Goal: Check status: Check status

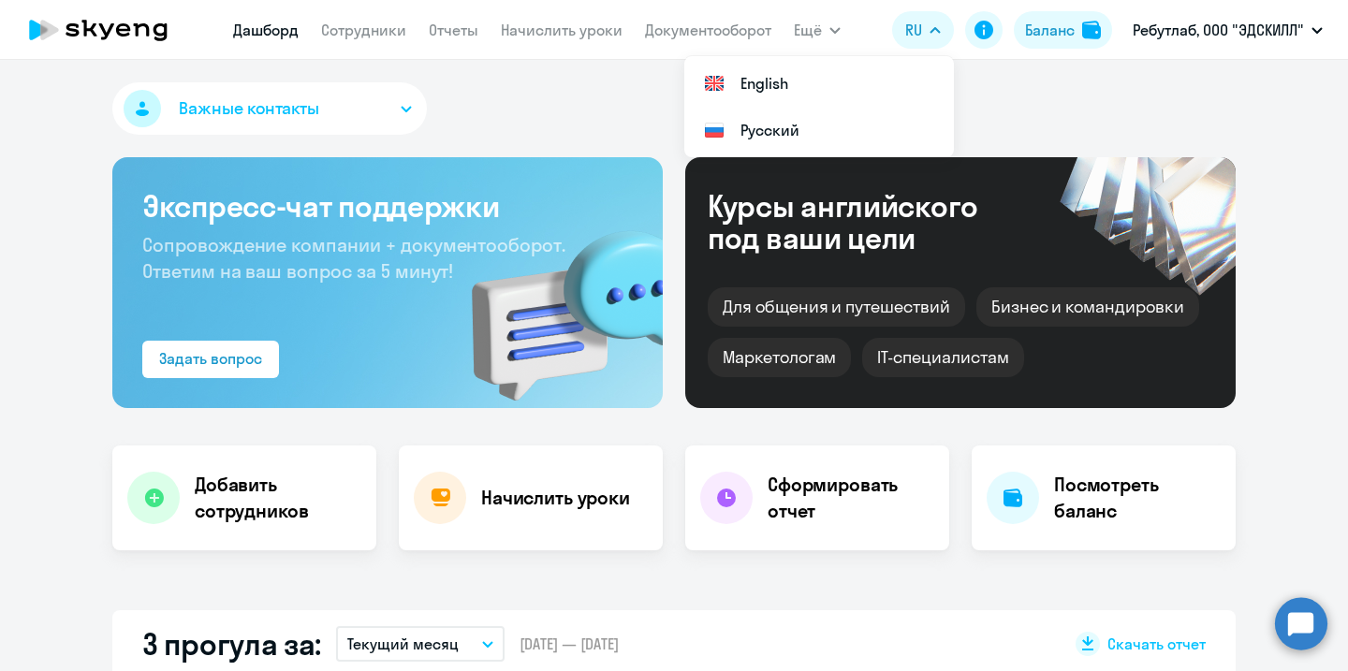
select select "30"
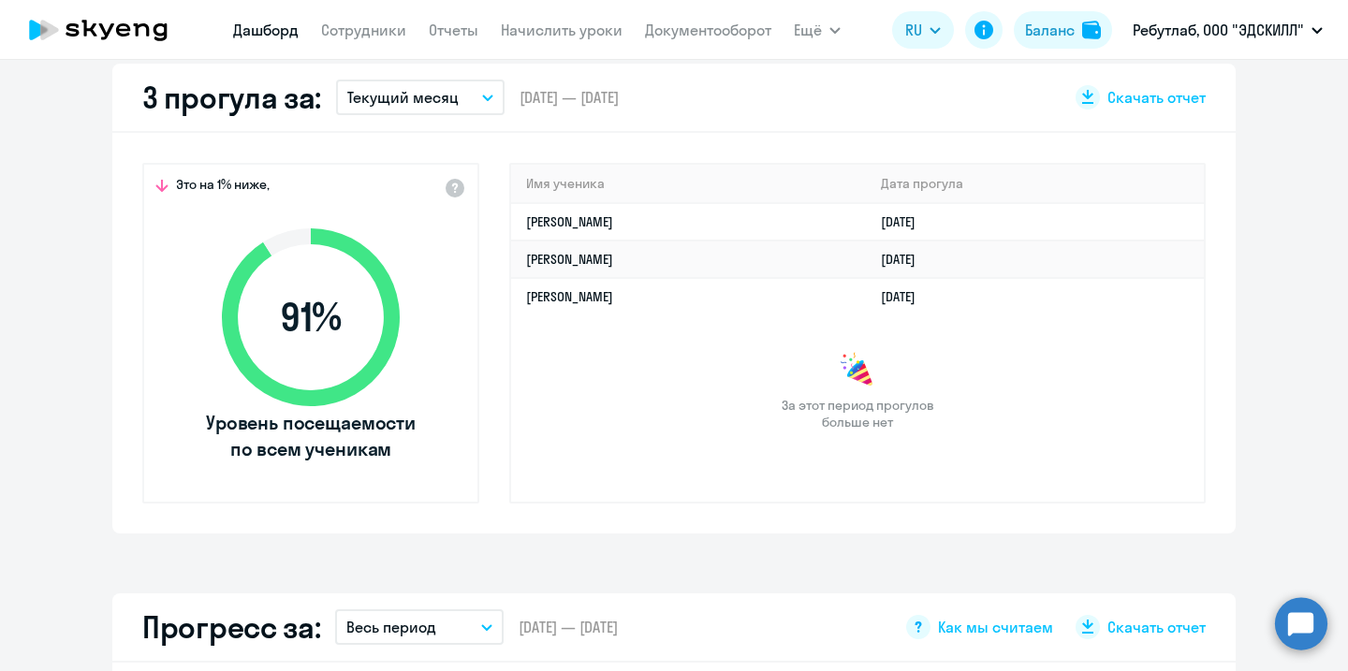
scroll to position [532, 0]
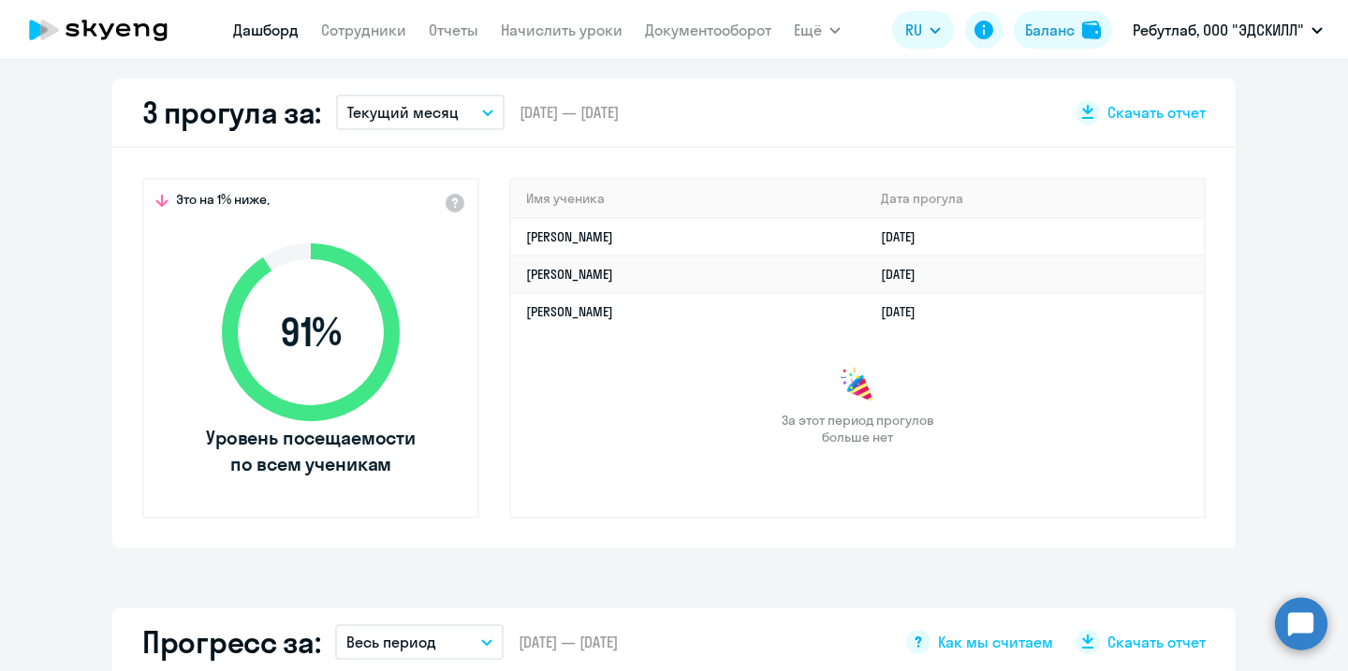
click at [1035, 397] on div "За этот период прогулов больше нет" at bounding box center [857, 406] width 692 height 79
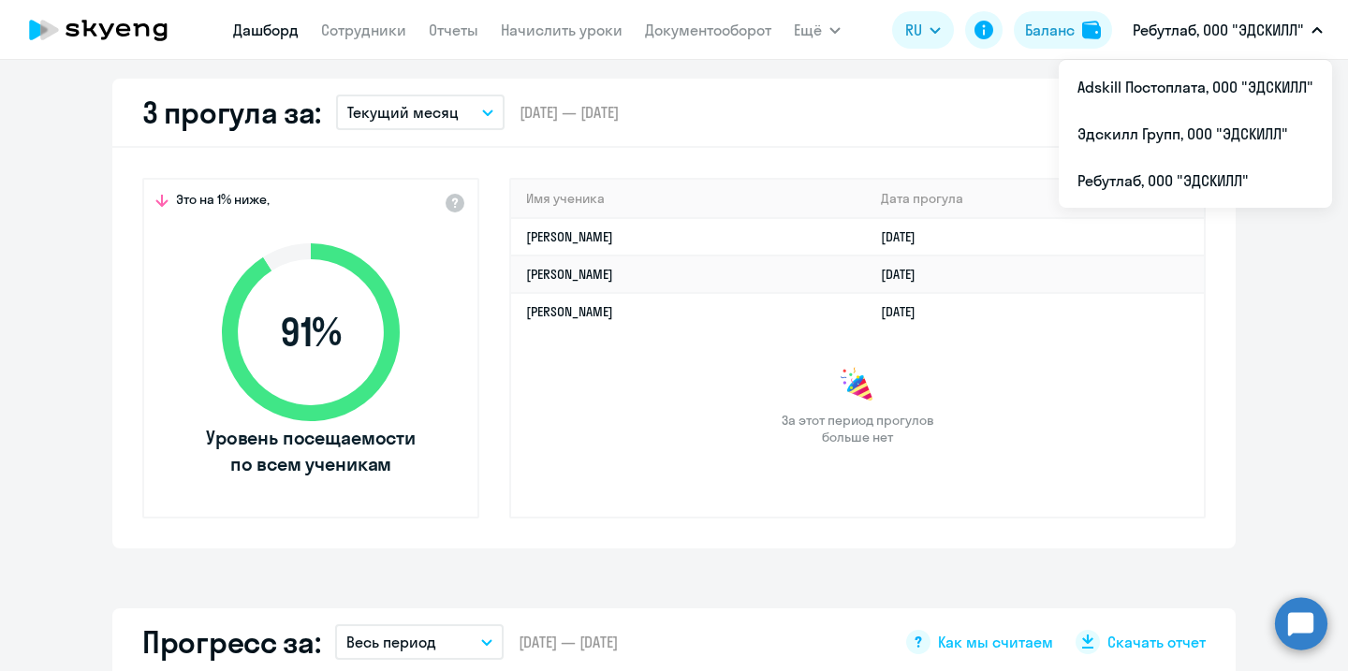
click at [1241, 31] on p "Ребутлаб, ООО "ЭДСКИЛЛ"" at bounding box center [1217, 30] width 171 height 22
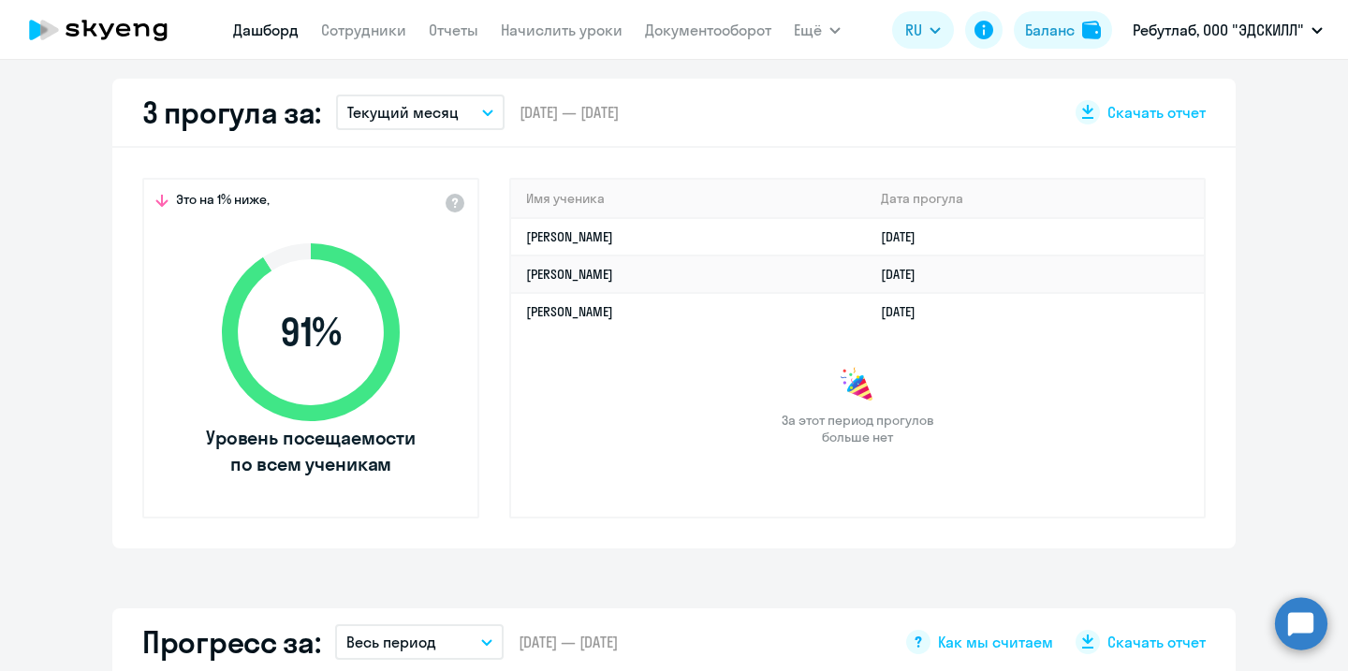
click at [1240, 39] on p "Ребутлаб, ООО "ЭДСКИЛЛ"" at bounding box center [1217, 30] width 171 height 22
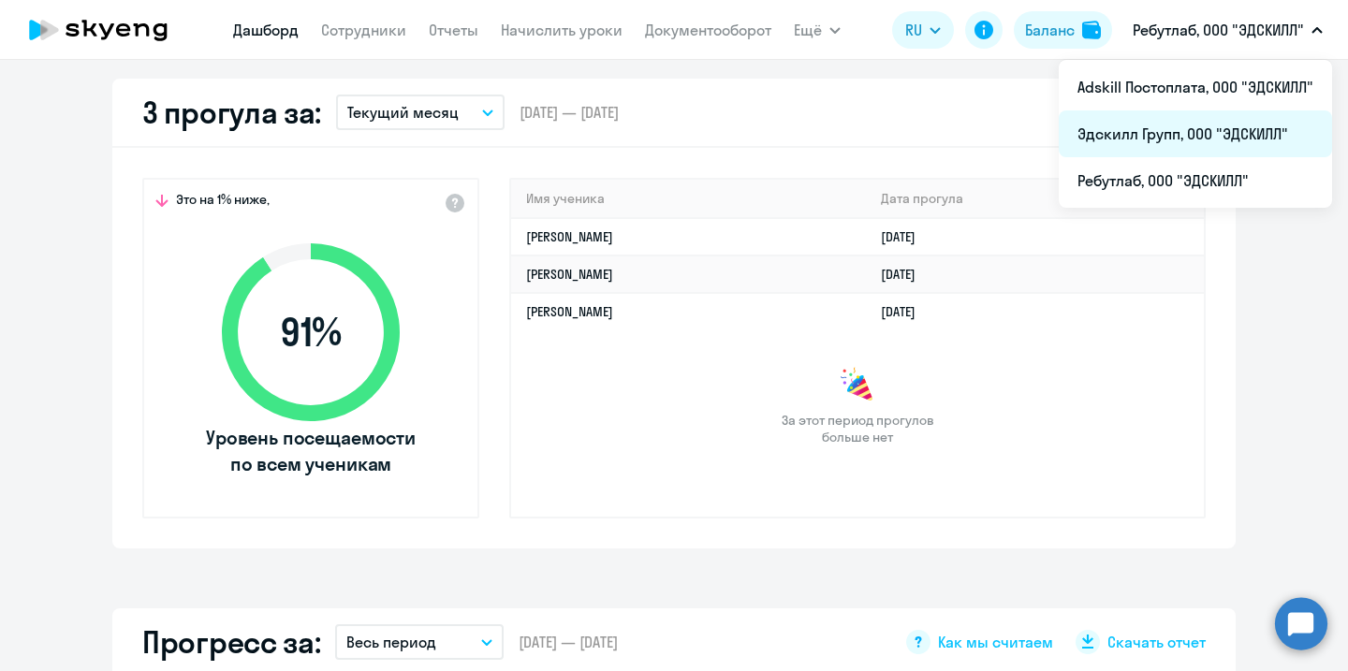
click at [1220, 142] on li "Эдскилл Групп, ООО "ЭДСКИЛЛ"" at bounding box center [1194, 133] width 273 height 47
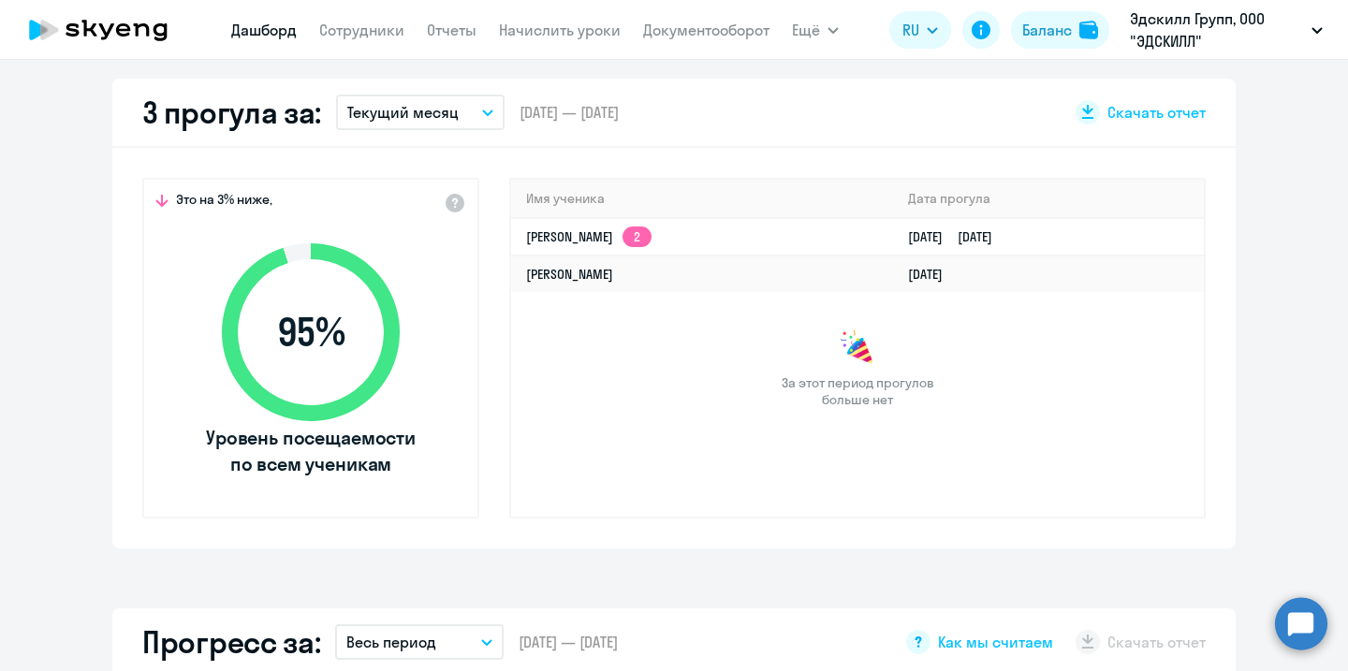
select select "30"
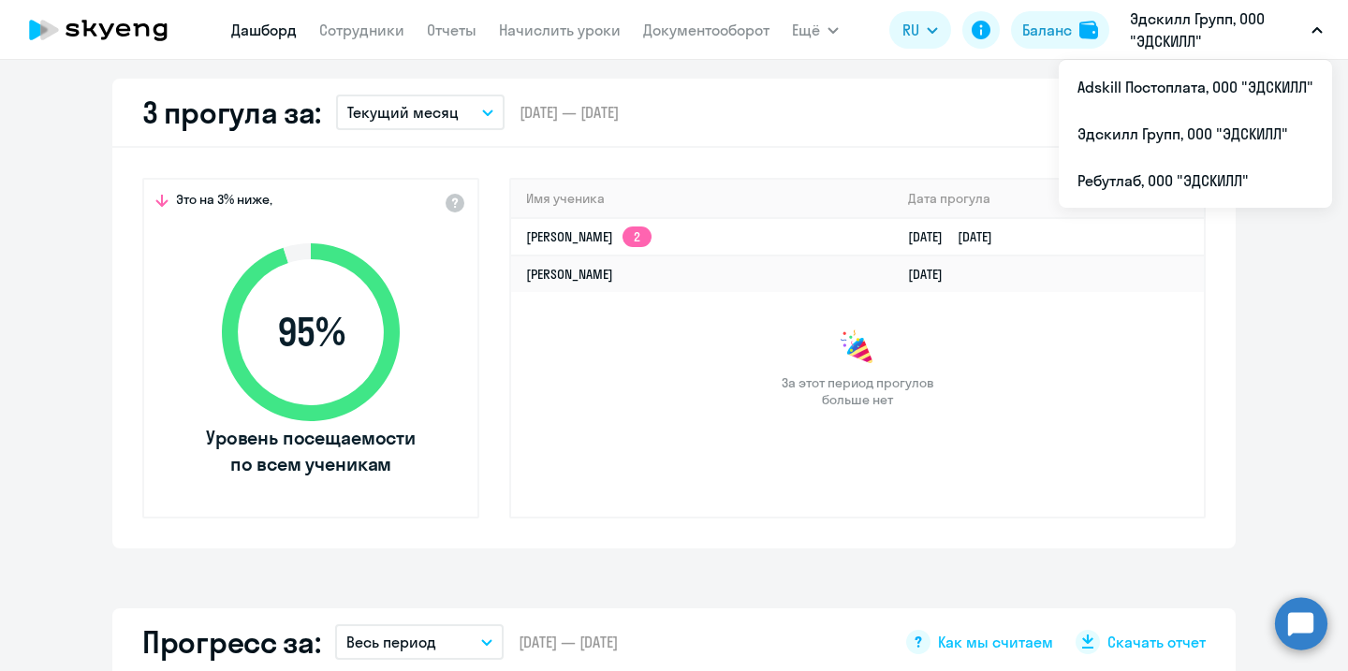
click at [1229, 22] on p "Эдскилл Групп, ООО "ЭДСКИЛЛ"" at bounding box center [1216, 29] width 174 height 45
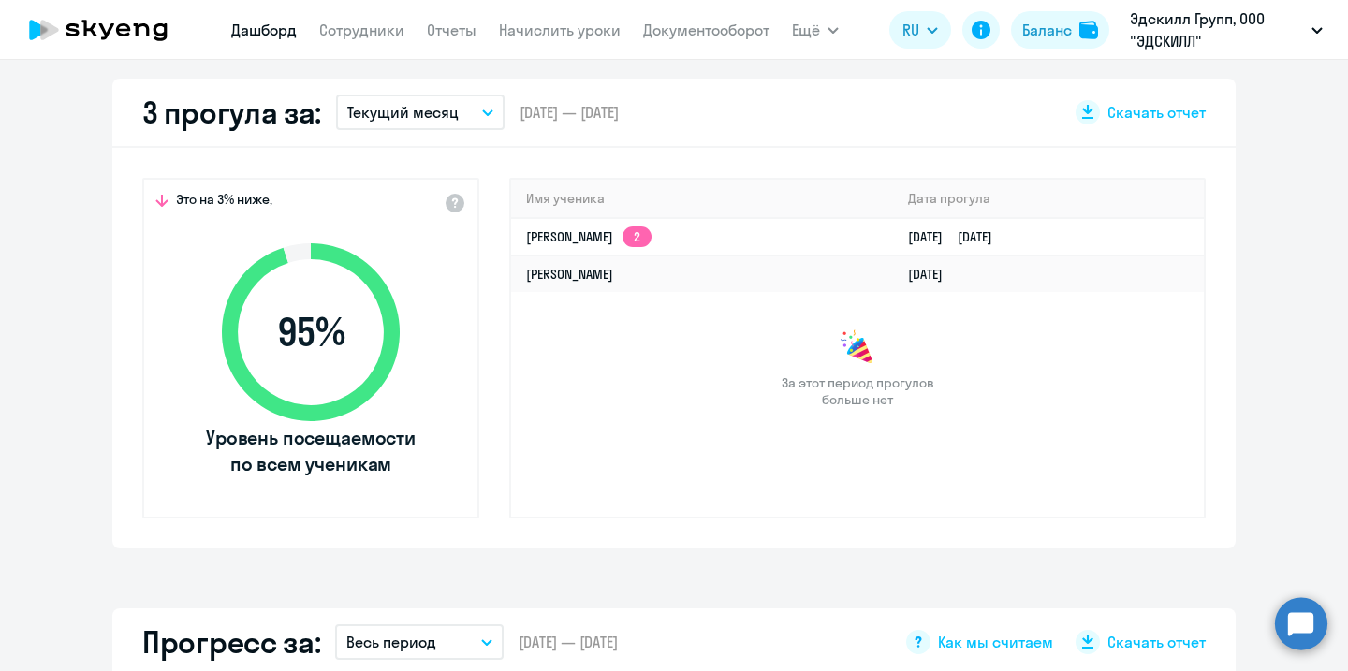
click at [1229, 22] on p "Эдскилл Групп, ООО "ЭДСКИЛЛ"" at bounding box center [1216, 29] width 174 height 45
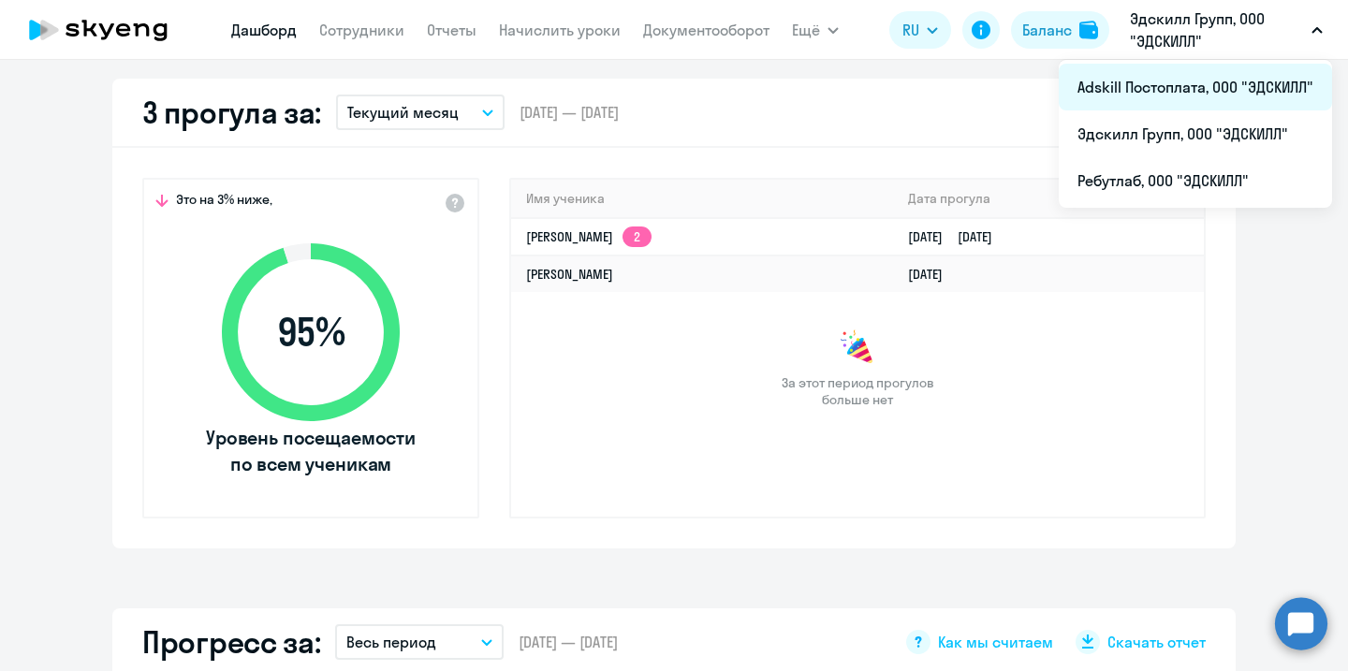
click at [1233, 77] on li "Adskill Постоплата, ООО "ЭДСКИЛЛ"" at bounding box center [1194, 87] width 273 height 47
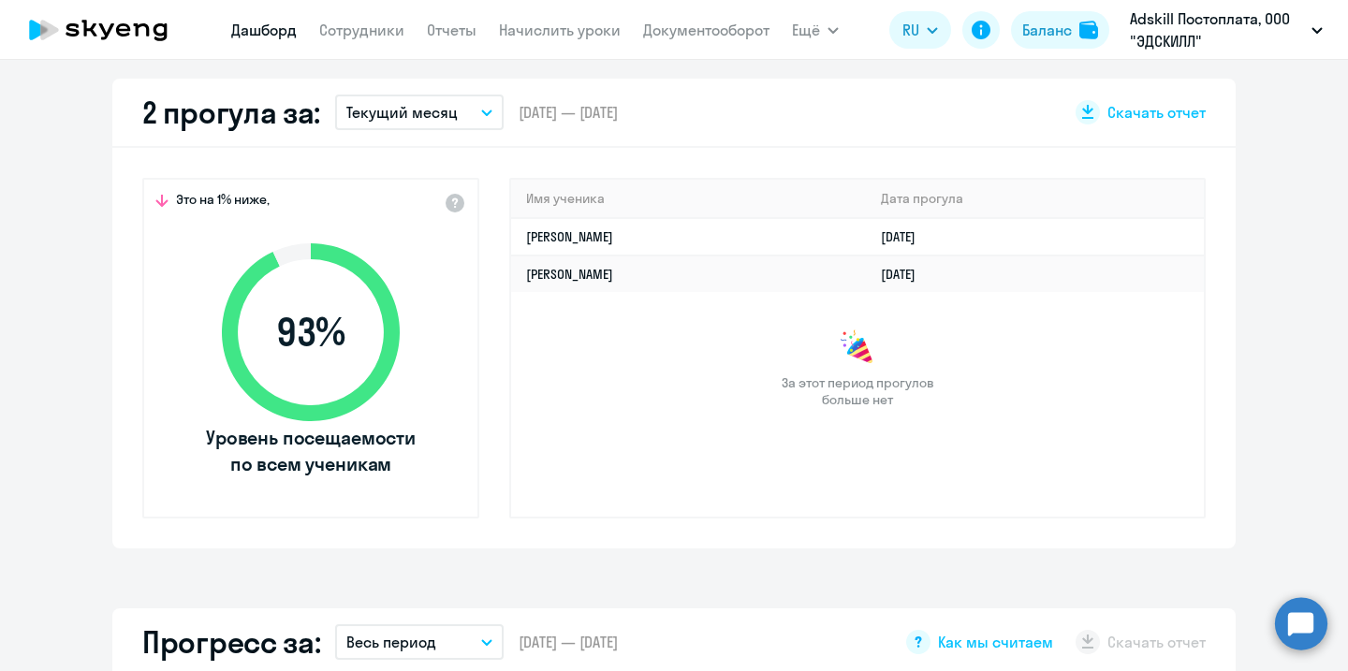
select select "30"
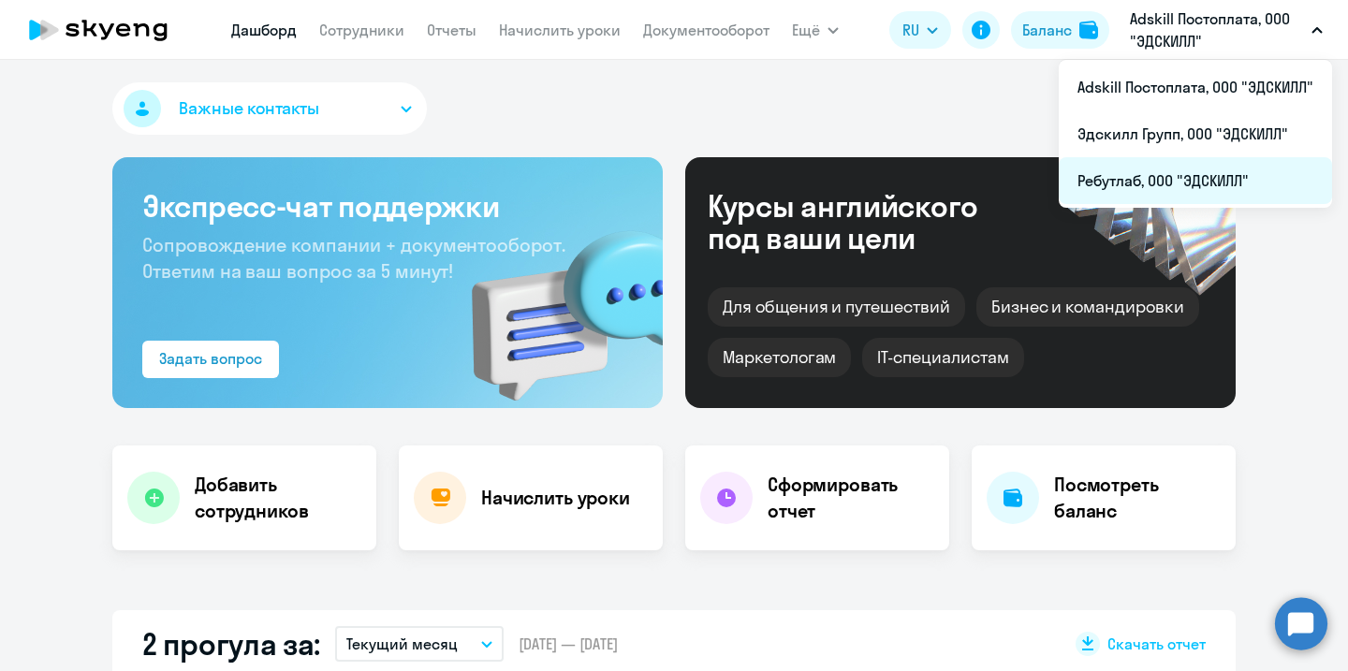
click at [1091, 190] on li "Ребутлаб, ООО "ЭДСКИЛЛ"" at bounding box center [1194, 180] width 273 height 47
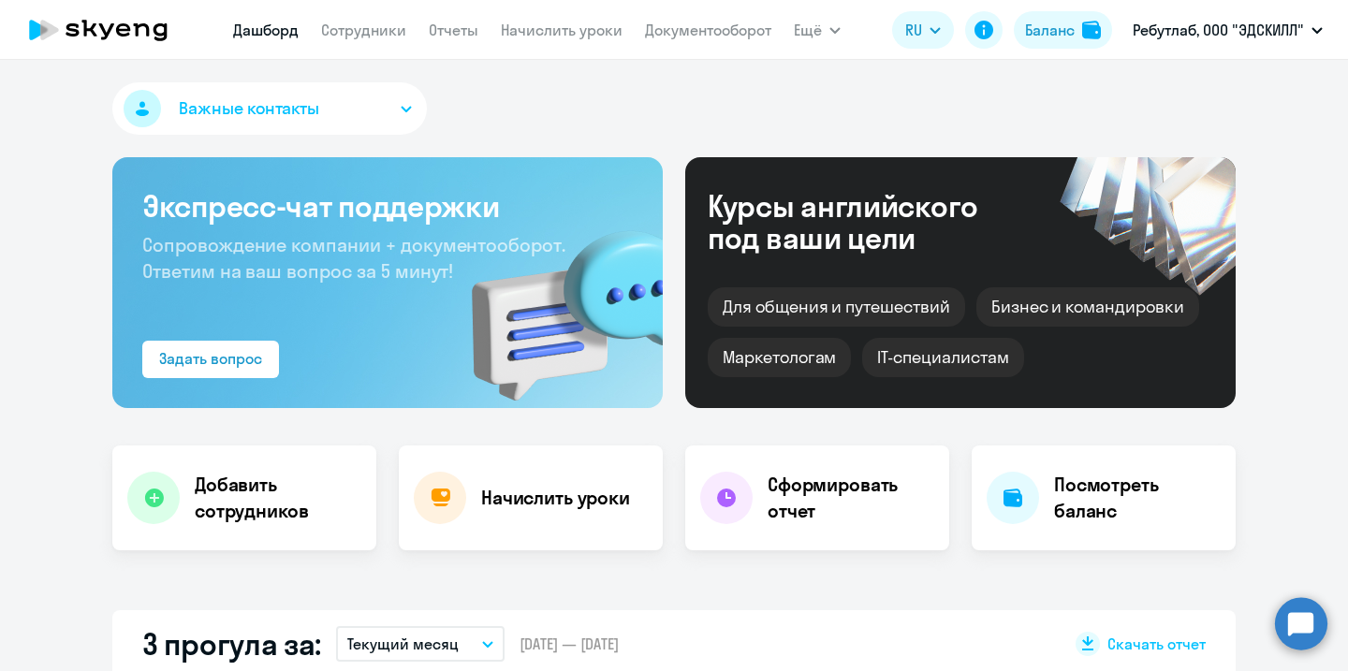
select select "30"
